Goal: Information Seeking & Learning: Learn about a topic

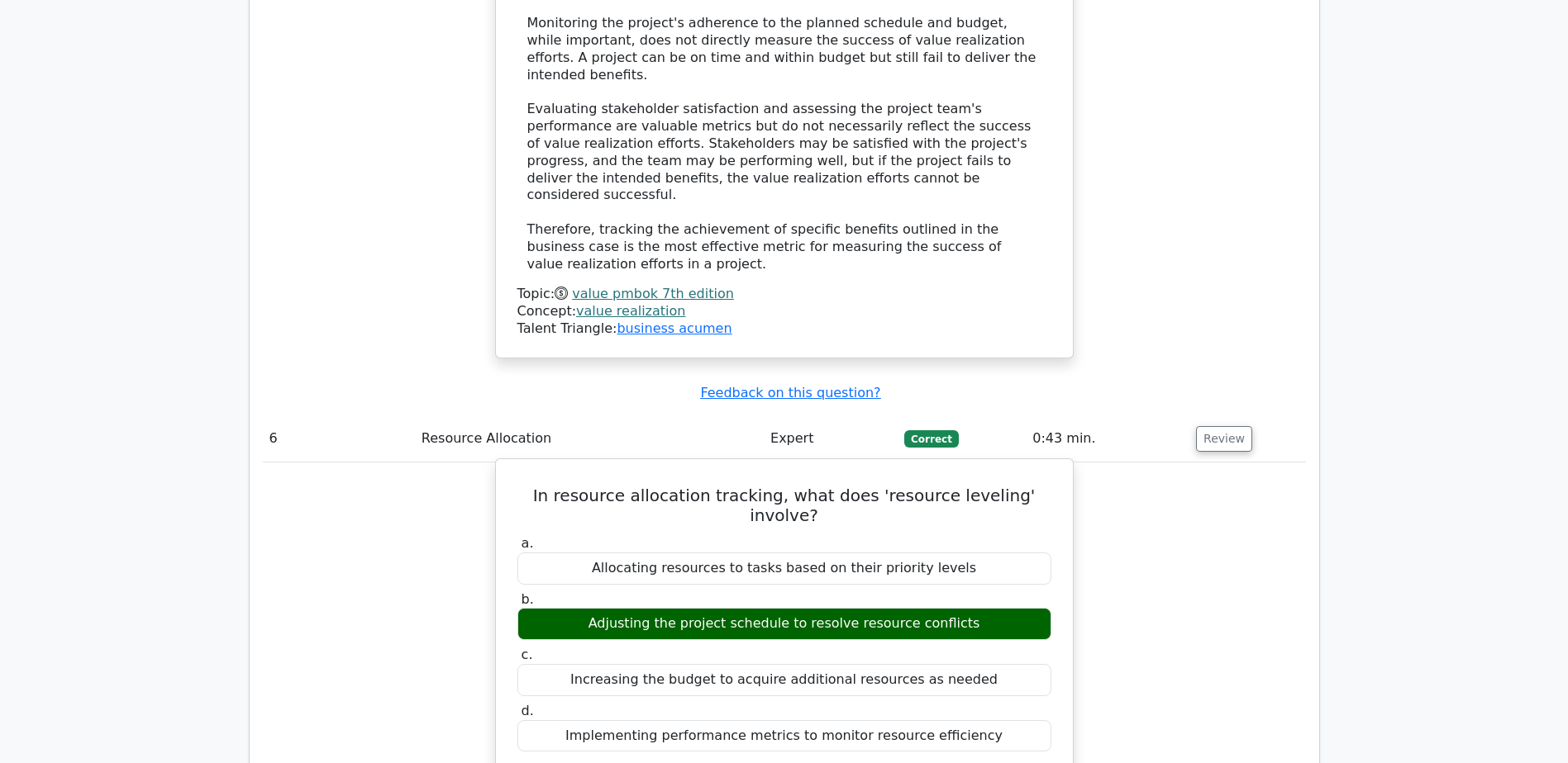
scroll to position [5646, 0]
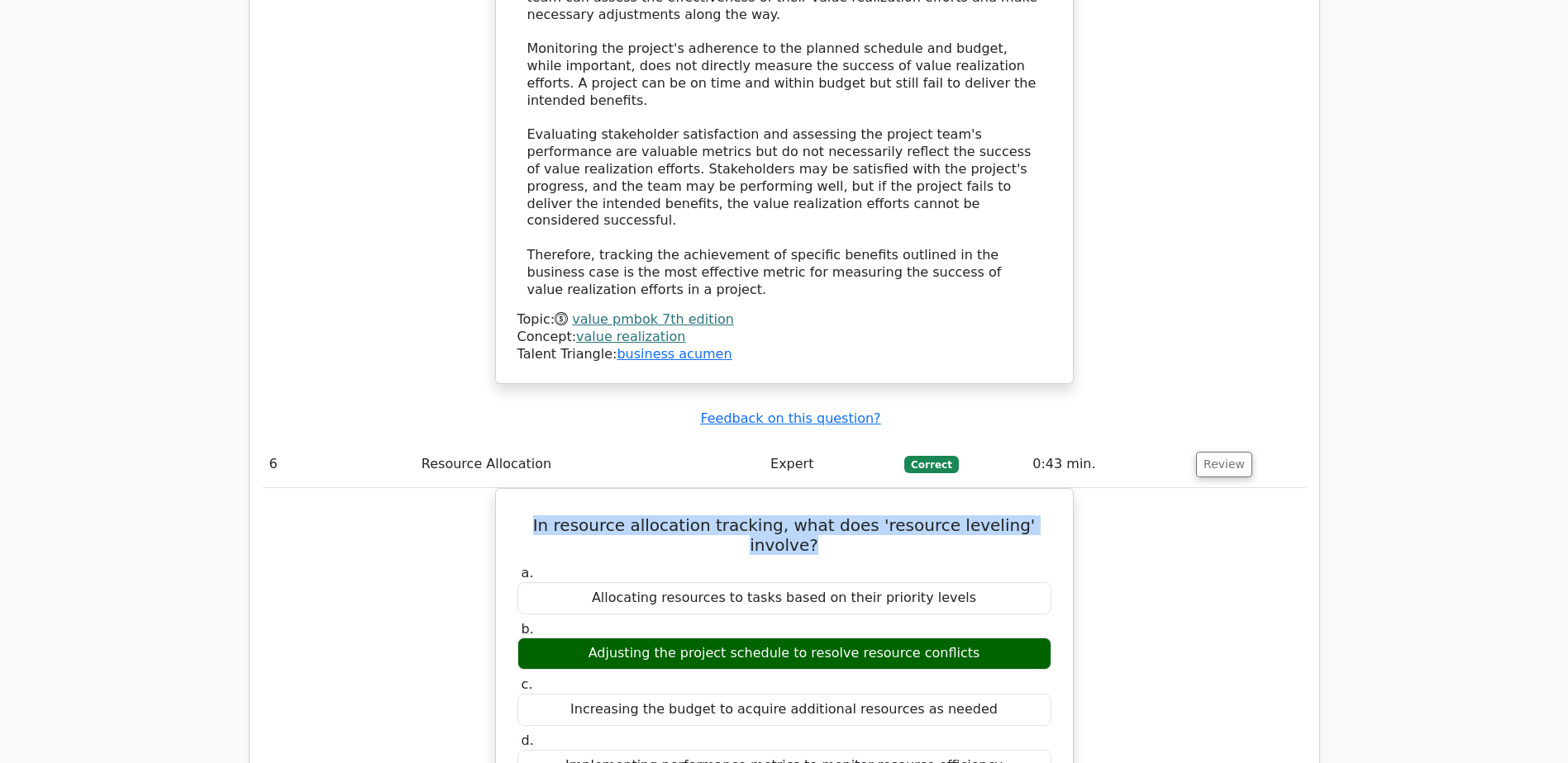
drag, startPoint x: 520, startPoint y: 231, endPoint x: 1082, endPoint y: 217, distance: 562.2
copy h5 "In resource allocation tracking, what does 'resource leveling' involve?"
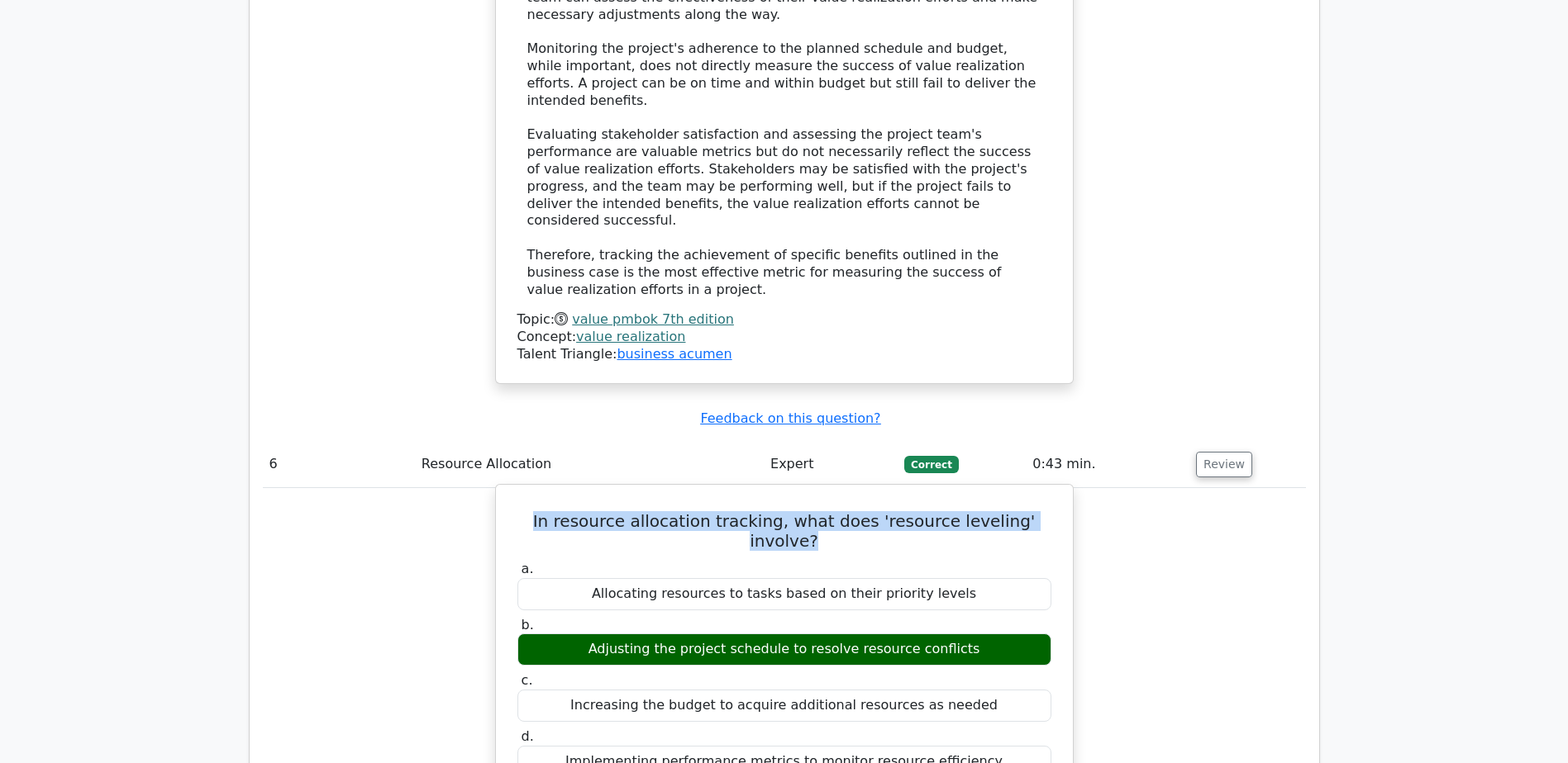
drag, startPoint x: 602, startPoint y: 339, endPoint x: 974, endPoint y: 329, distance: 372.1
click at [974, 634] on div "Adjusting the project schedule to resolve resource conflicts" at bounding box center [784, 650] width 534 height 32
copy div "Adjusting the project schedule to resolve resource conflicts"
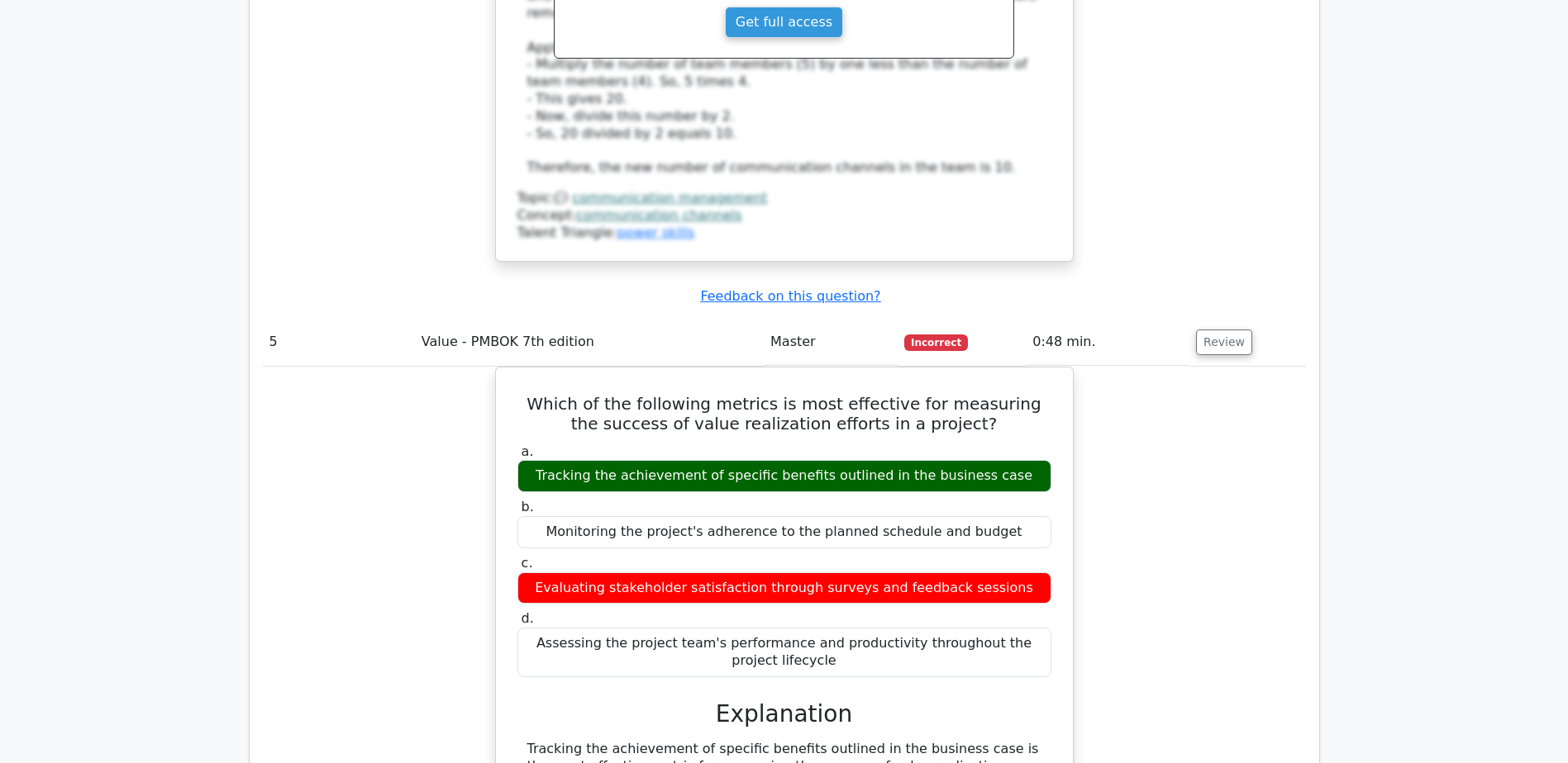
scroll to position [4738, 0]
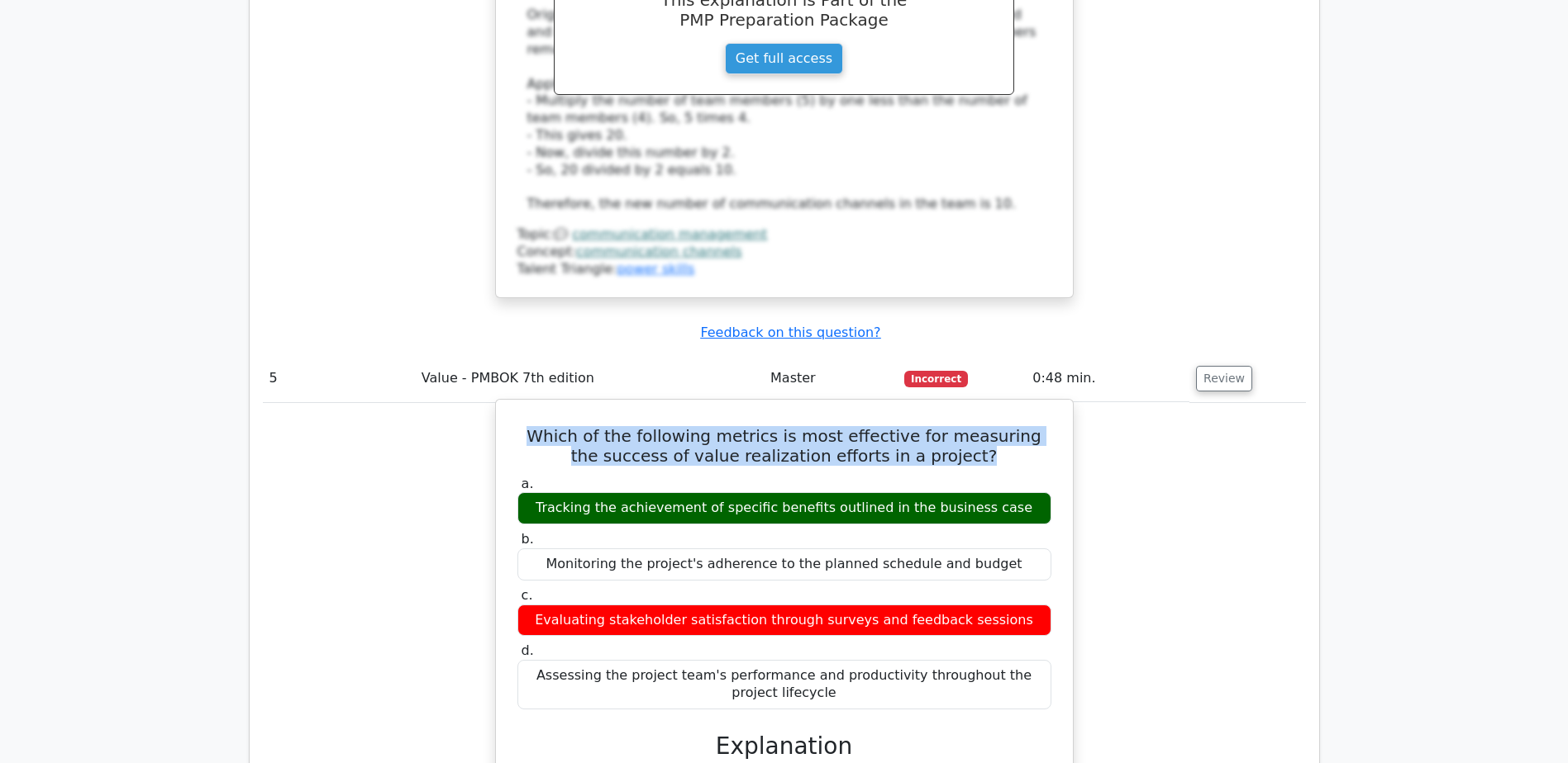
drag, startPoint x: 523, startPoint y: 208, endPoint x: 979, endPoint y: 228, distance: 456.4
click at [979, 426] on h5 "Which of the following metrics is most effective for measuring the success of v…" at bounding box center [784, 445] width 537 height 39
copy h5 "Which of the following metrics is most effective for measuring the success of v…"
